Goal: Check status

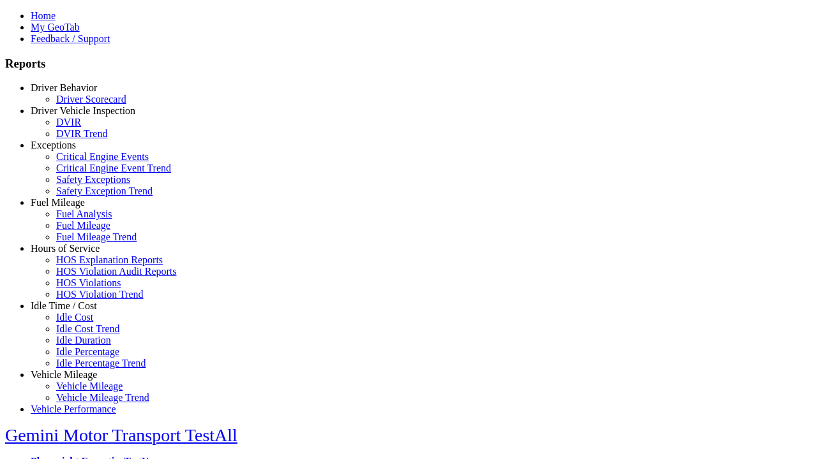
click at [73, 151] on link "Exceptions" at bounding box center [53, 145] width 45 height 11
click at [83, 197] on link "Safety Exception Trend" at bounding box center [104, 191] width 96 height 11
select select
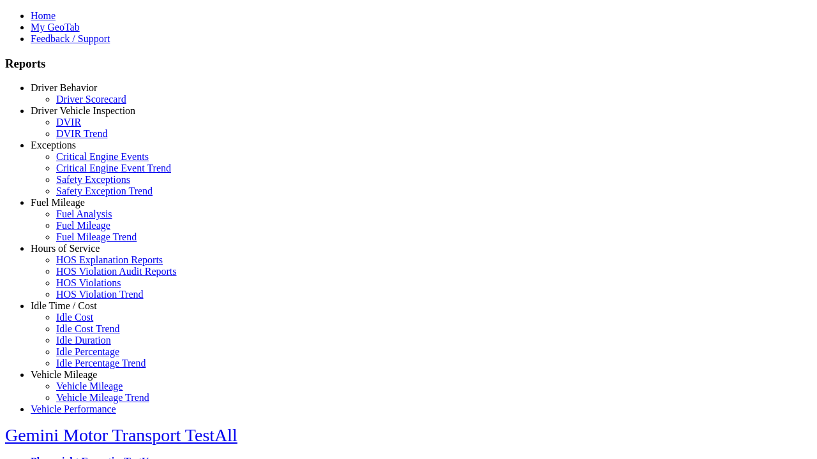
select select
